Goal: Use online tool/utility: Utilize a website feature to perform a specific function

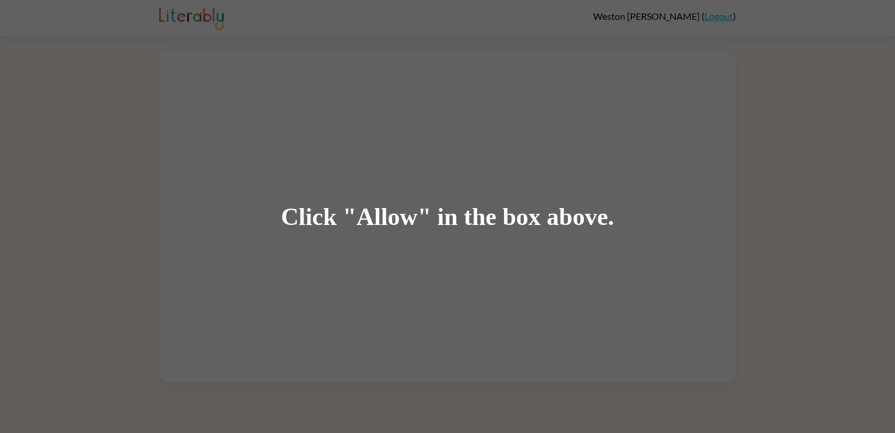
click at [519, 207] on div "Click "Allow" in the box above." at bounding box center [447, 216] width 333 height 26
click at [429, 120] on div "Click "Allow" in the box above." at bounding box center [447, 216] width 895 height 433
click at [387, 201] on div "Click "Allow" in the box above." at bounding box center [447, 216] width 895 height 433
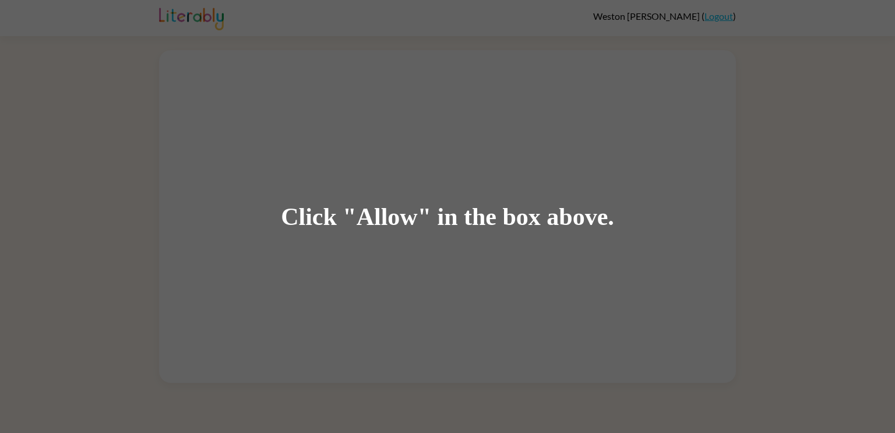
click at [387, 201] on div "Click "Allow" in the box above." at bounding box center [447, 216] width 895 height 433
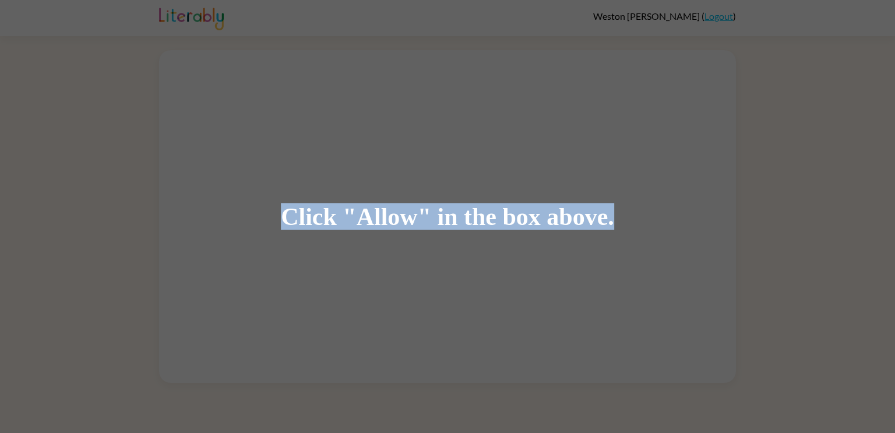
click at [387, 201] on div "Click "Allow" in the box above." at bounding box center [447, 216] width 895 height 433
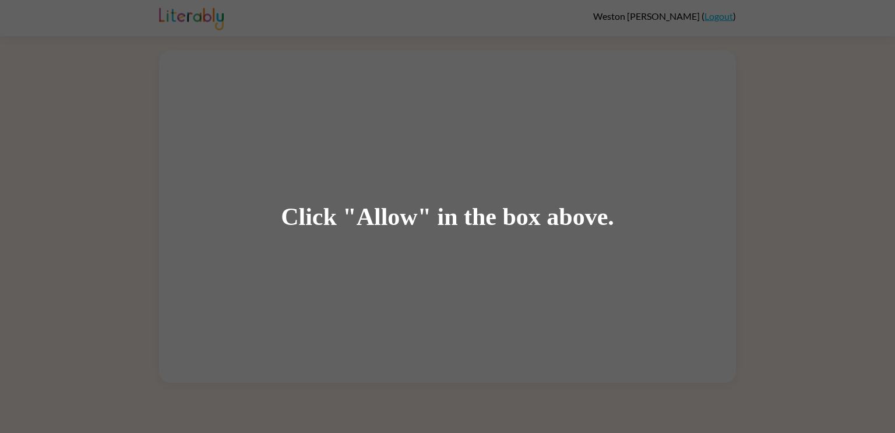
click at [387, 201] on div "Click "Allow" in the box above." at bounding box center [447, 216] width 895 height 433
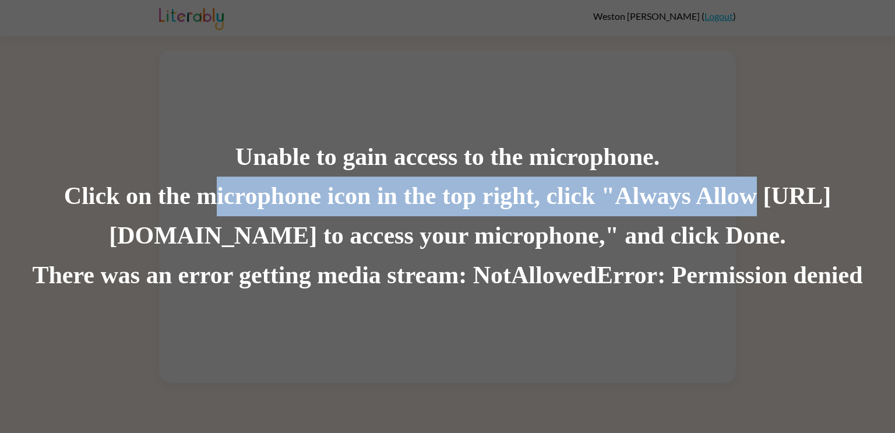
drag, startPoint x: 243, startPoint y: 201, endPoint x: 808, endPoint y: 197, distance: 564.3
click at [808, 197] on div "Click on the microphone icon in the top right, click "Always Allow [URL][DOMAIN…" at bounding box center [447, 216] width 895 height 79
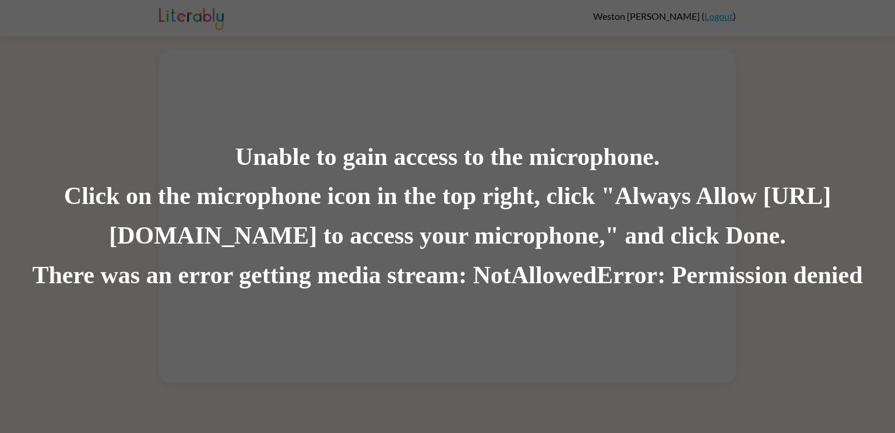
click at [661, 61] on div "Unable to gain access to the microphone. Click on the microphone icon in the to…" at bounding box center [447, 216] width 895 height 433
click at [657, 70] on div "Unable to gain access to the microphone. Click on the microphone icon in the to…" at bounding box center [447, 216] width 895 height 433
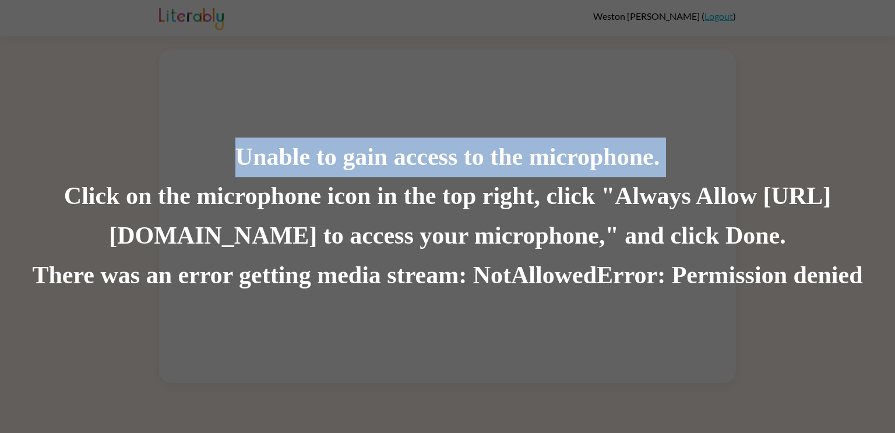
click at [657, 70] on div "Unable to gain access to the microphone. Click on the microphone icon in the to…" at bounding box center [447, 216] width 895 height 433
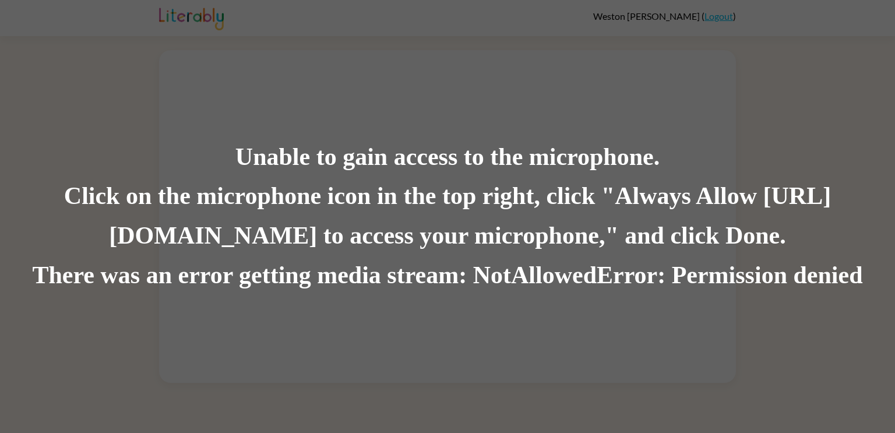
click at [657, 70] on div "Unable to gain access to the microphone. Click on the microphone icon in the to…" at bounding box center [447, 216] width 895 height 433
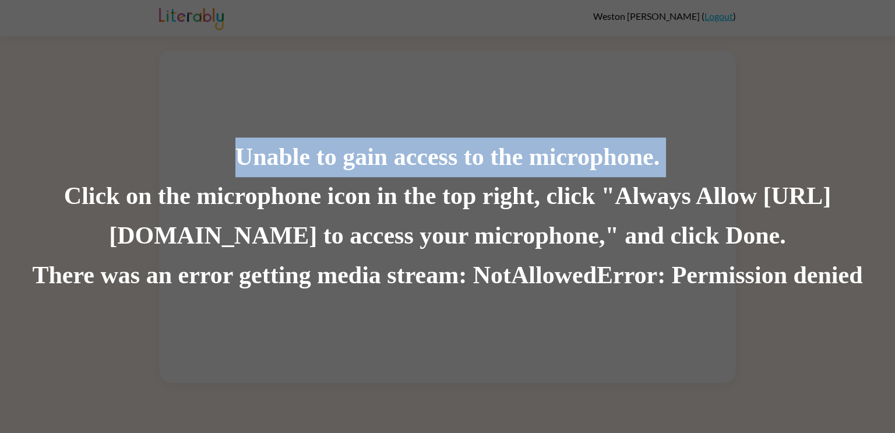
click at [657, 70] on div "Unable to gain access to the microphone. Click on the microphone icon in the to…" at bounding box center [447, 216] width 895 height 433
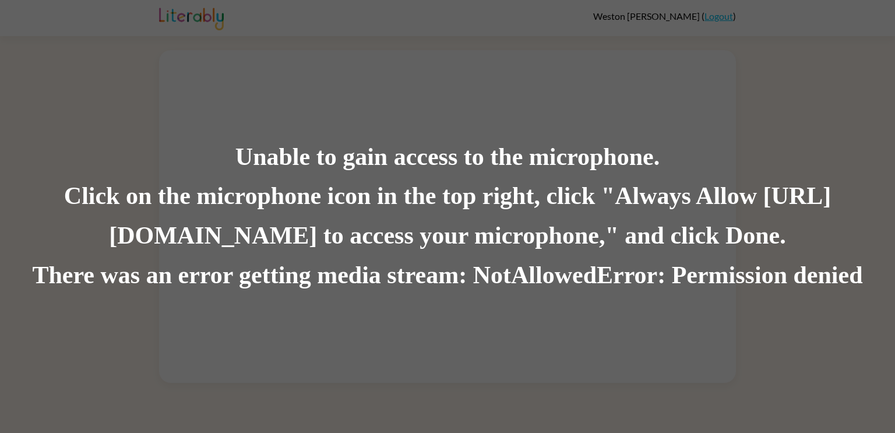
click at [657, 70] on div "Unable to gain access to the microphone. Click on the microphone icon in the to…" at bounding box center [447, 216] width 895 height 433
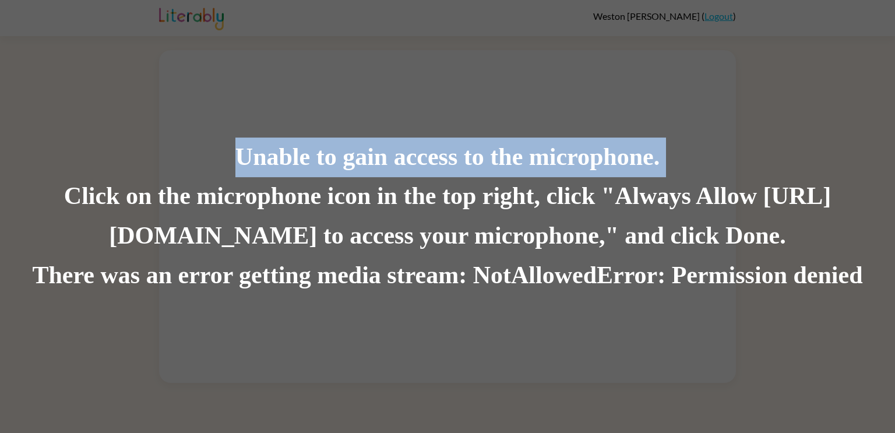
click at [657, 70] on div "Unable to gain access to the microphone. Click on the microphone icon in the to…" at bounding box center [447, 216] width 895 height 433
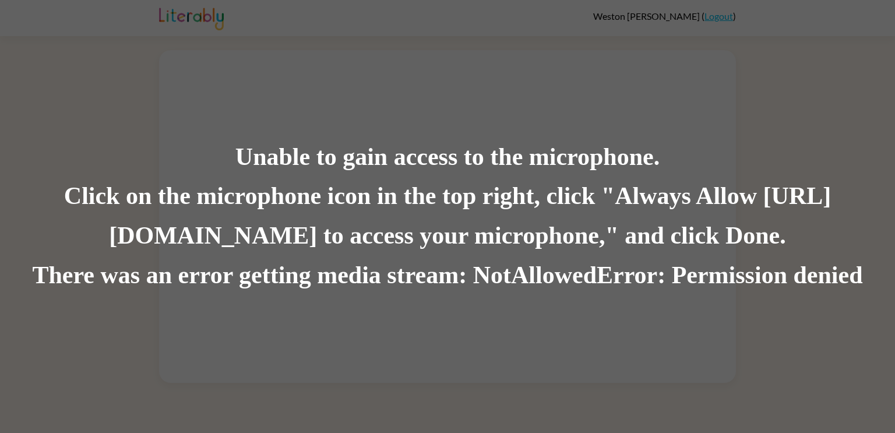
click at [657, 70] on div "Unable to gain access to the microphone. Click on the microphone icon in the to…" at bounding box center [447, 216] width 895 height 433
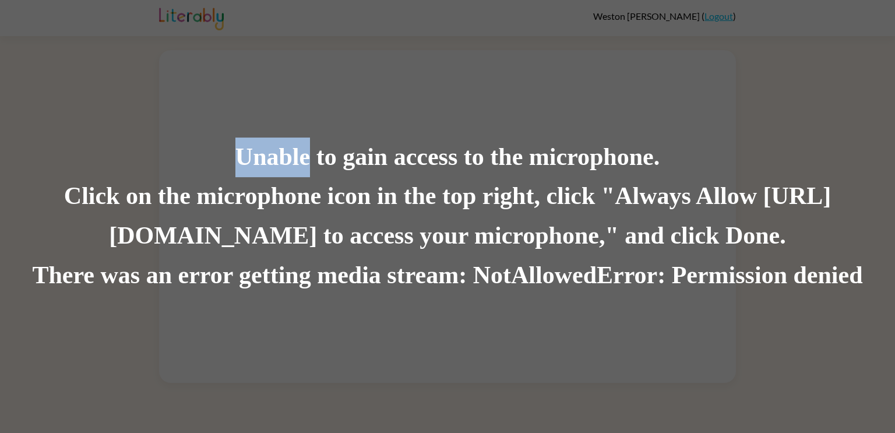
click at [657, 70] on div "Unable to gain access to the microphone. Click on the microphone icon in the to…" at bounding box center [447, 216] width 895 height 433
